Goal: Check status: Check status

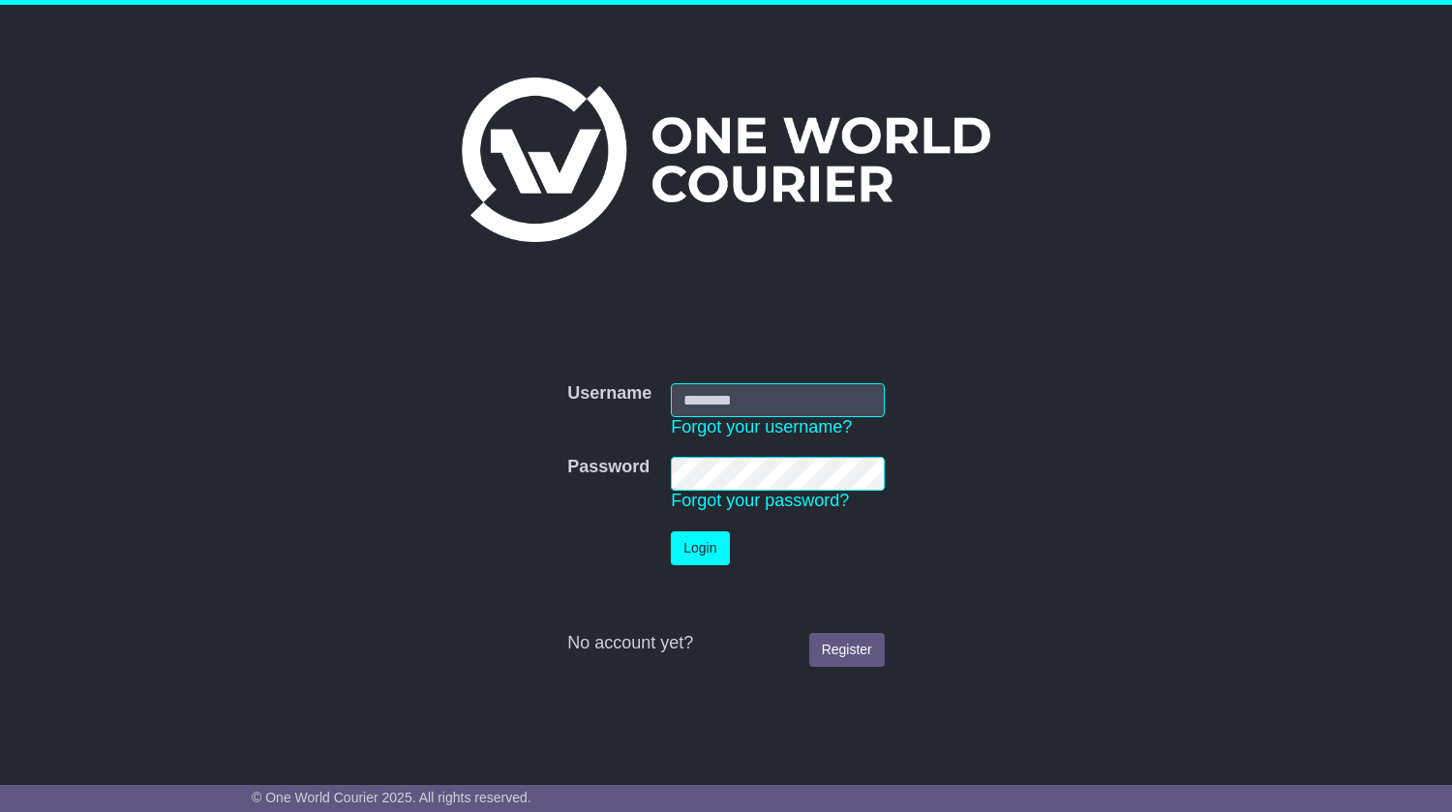
type input "**********"
click at [706, 550] on button "Login" at bounding box center [700, 548] width 58 height 34
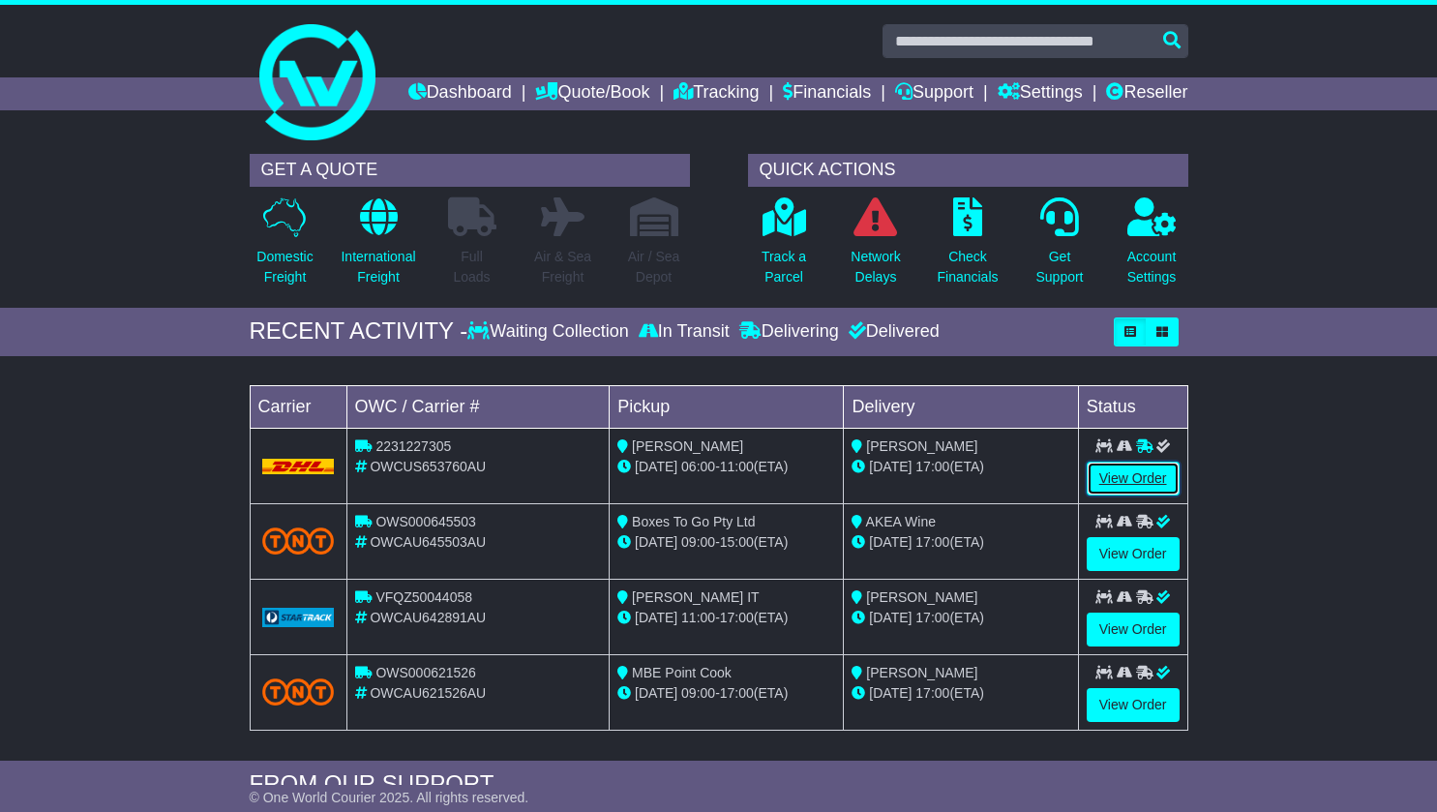
click at [1126, 496] on link "View Order" at bounding box center [1133, 479] width 93 height 34
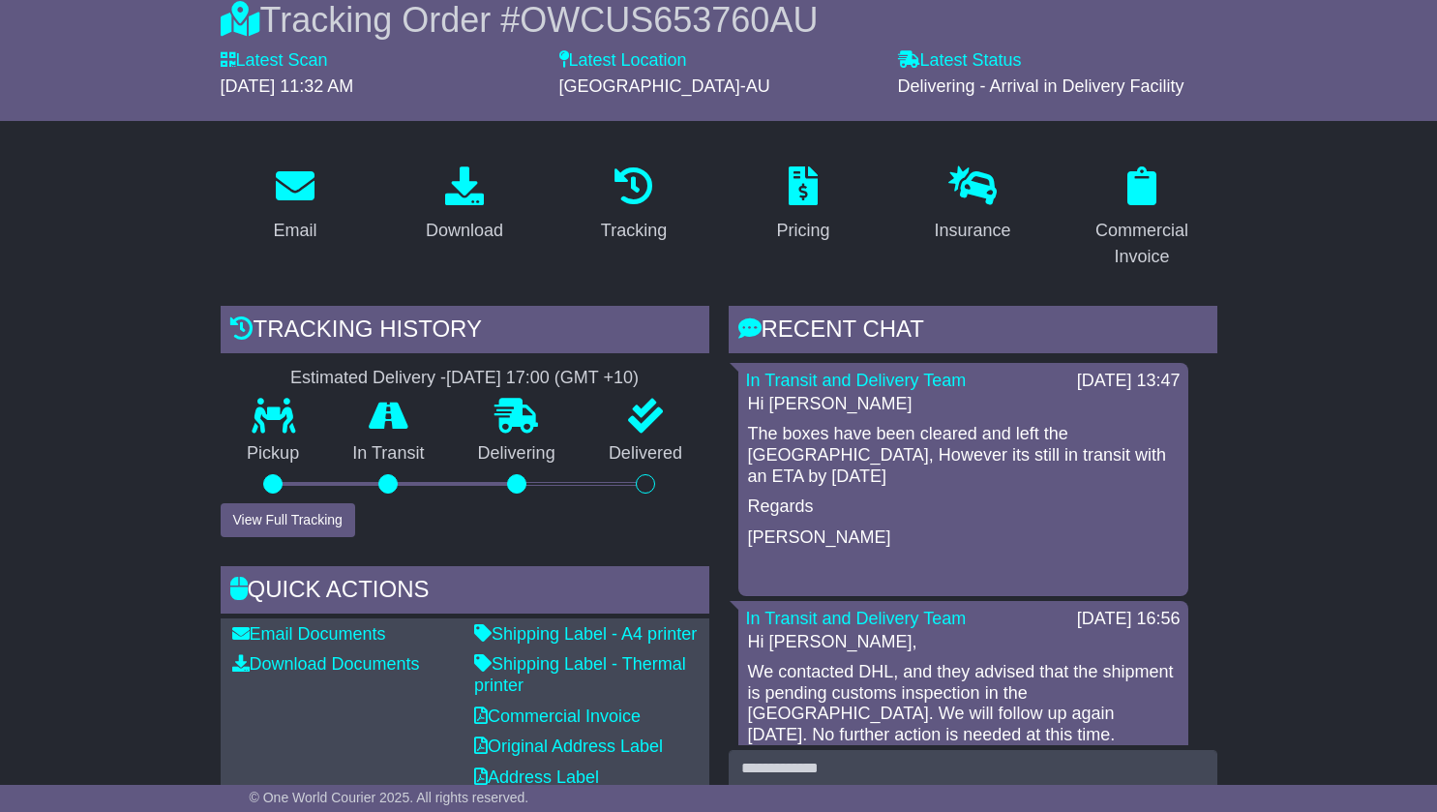
scroll to position [186, 0]
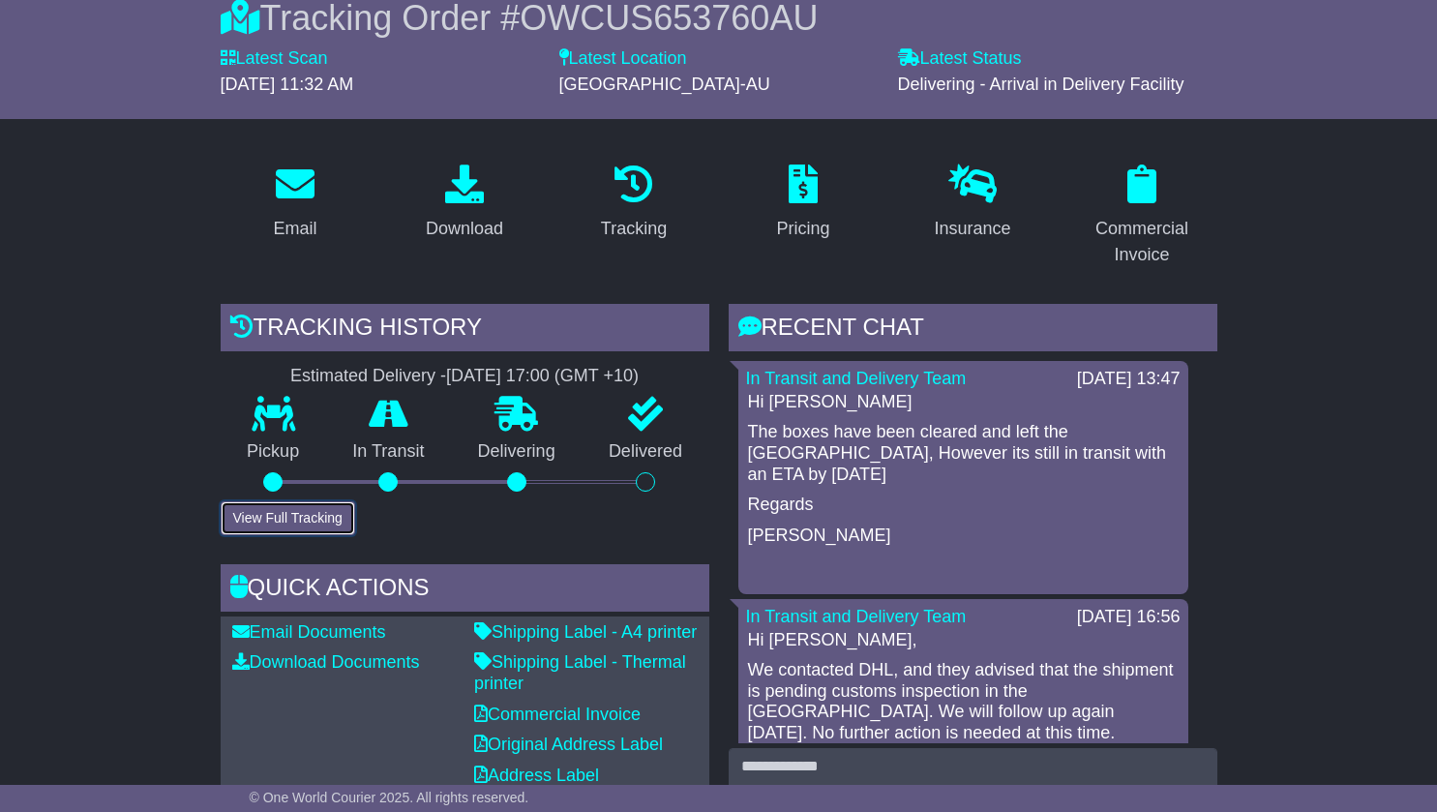
click at [307, 535] on button "View Full Tracking" at bounding box center [288, 518] width 135 height 34
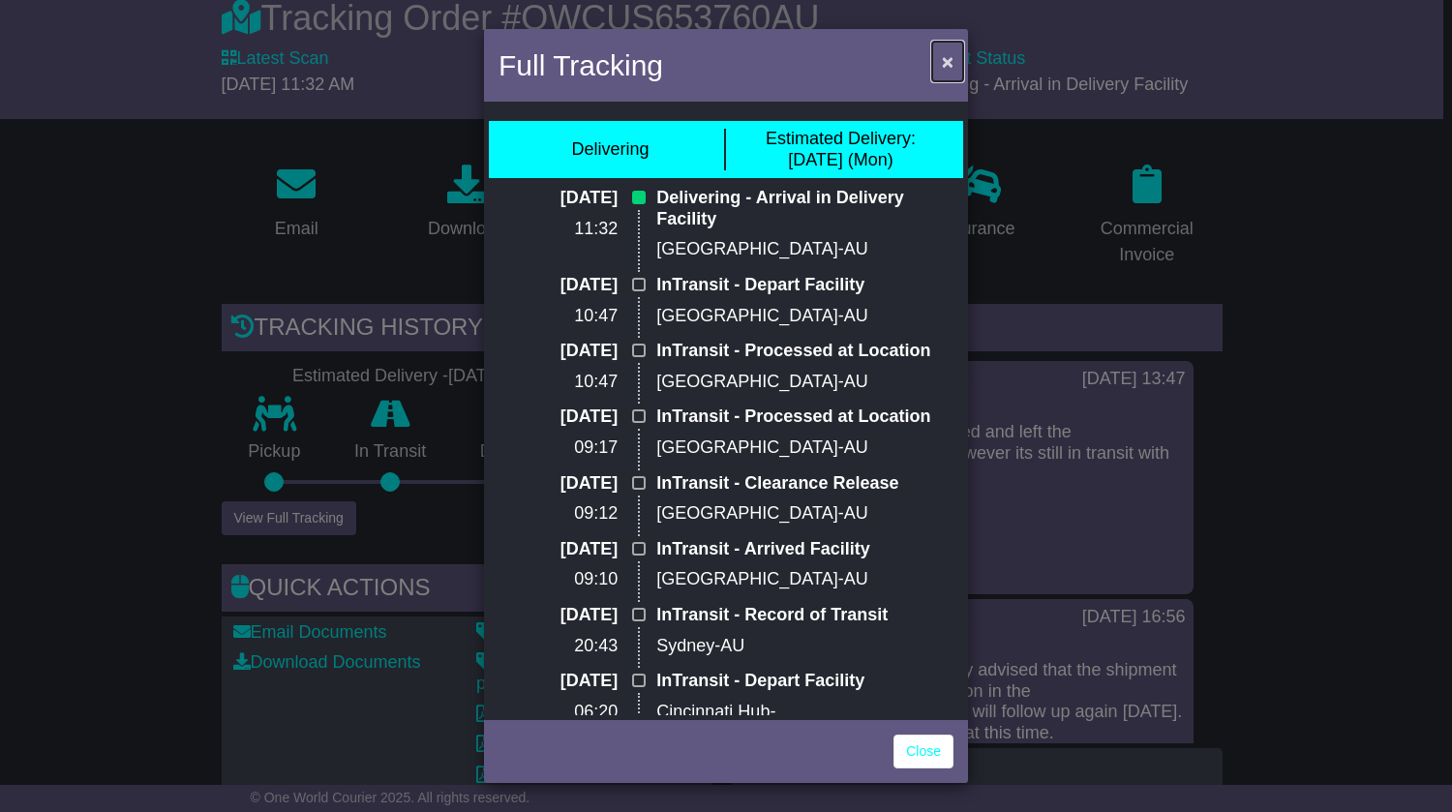
click at [942, 66] on span "×" at bounding box center [948, 61] width 12 height 22
